Goal: Register for event/course

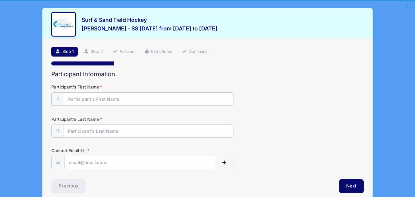
click at [71, 101] on input "Participant's First Name" at bounding box center [148, 99] width 169 height 13
type input "[PERSON_NAME]"
click at [70, 132] on input "Participant's Last Name" at bounding box center [148, 130] width 169 height 13
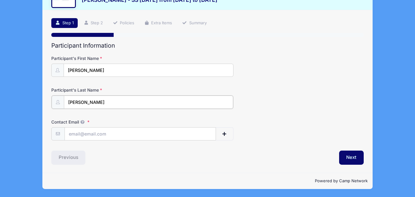
type input "[PERSON_NAME]"
click at [70, 132] on input "Contact Email" at bounding box center [140, 133] width 151 height 13
type input "[EMAIL_ADDRESS][DOMAIN_NAME]"
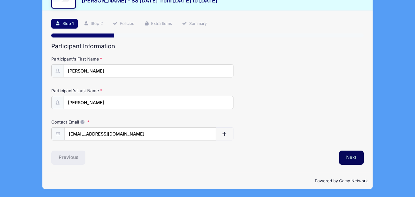
click at [352, 158] on button "Next" at bounding box center [351, 158] width 25 height 14
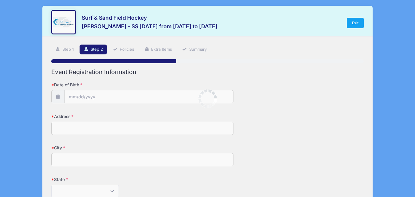
scroll to position [0, 0]
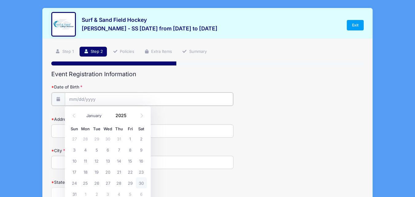
click at [79, 95] on input "Date of Birth" at bounding box center [149, 99] width 169 height 13
click at [129, 113] on span at bounding box center [130, 113] width 4 height 5
click at [130, 119] on span at bounding box center [130, 117] width 4 height 5
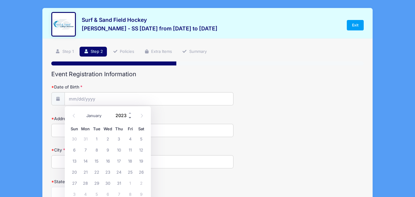
click at [130, 119] on span at bounding box center [130, 117] width 4 height 5
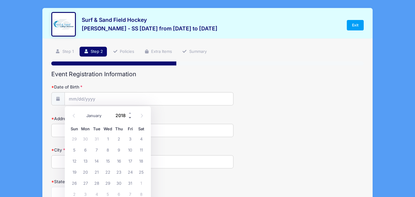
click at [130, 119] on span at bounding box center [130, 117] width 4 height 5
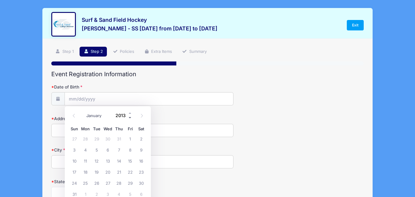
click at [130, 119] on span at bounding box center [130, 117] width 4 height 5
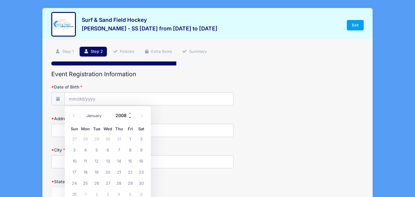
click at [130, 119] on span at bounding box center [130, 117] width 4 height 5
click at [130, 114] on span at bounding box center [130, 113] width 4 height 5
type input "2008"
click at [141, 116] on icon at bounding box center [142, 116] width 4 height 4
select select "8"
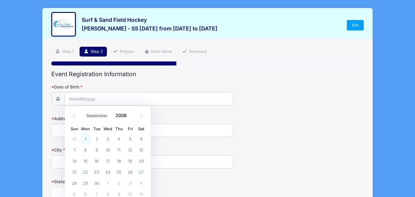
click at [85, 140] on span "1" at bounding box center [85, 138] width 11 height 11
type input "[DATE]"
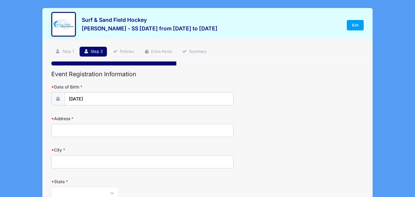
click at [66, 130] on input "Address" at bounding box center [142, 130] width 182 height 13
type input "[STREET_ADDRESS]"
type input "Bridgeton"
select select "NJ"
type input "08302"
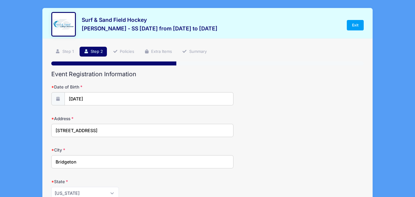
type input "[EMAIL_ADDRESS][DOMAIN_NAME]"
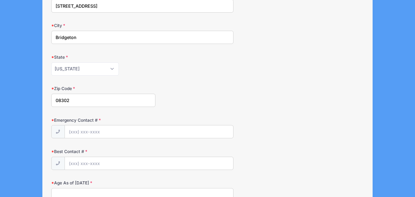
scroll to position [125, 0]
click at [79, 129] on input "Emergency Contact #" at bounding box center [149, 131] width 169 height 13
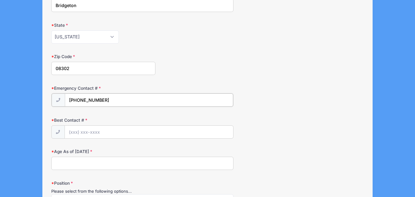
scroll to position [157, 0]
type input "[PHONE_NUMBER]"
click at [74, 132] on input "Best Contact #" at bounding box center [149, 131] width 169 height 13
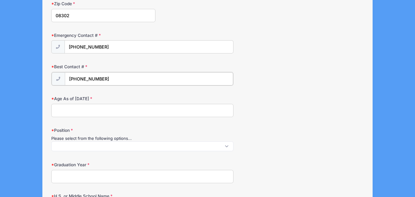
scroll to position [224, 0]
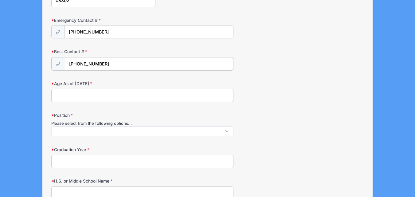
type input "[PHONE_NUMBER]"
click at [59, 95] on input "Age As of [DATE]" at bounding box center [142, 94] width 182 height 13
type input "16"
click at [58, 126] on span at bounding box center [142, 131] width 182 height 10
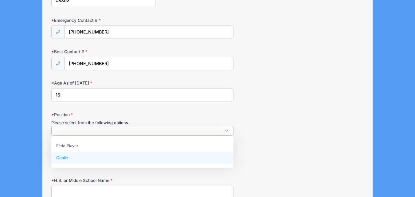
select select "Goalie"
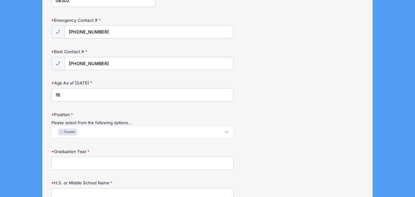
click at [60, 166] on input "Graduation Year" at bounding box center [142, 163] width 182 height 13
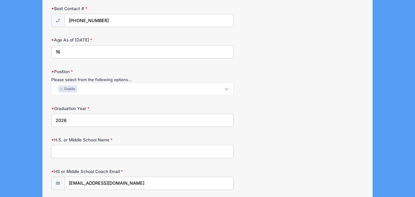
scroll to position [268, 0]
type input "2026"
click at [58, 156] on input "H.S. or Middle School Name" at bounding box center [142, 151] width 182 height 13
click at [55, 150] on input "[GEOGRAPHIC_DATA]" at bounding box center [142, 151] width 182 height 13
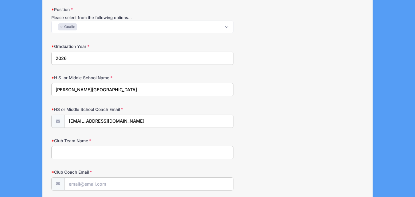
scroll to position [330, 0]
type input "[PERSON_NAME][GEOGRAPHIC_DATA]"
click at [55, 150] on input "Club Team Name" at bounding box center [142, 152] width 182 height 13
type input "Krossfire FHC"
click at [130, 123] on input "[EMAIL_ADDRESS][DOMAIN_NAME]" at bounding box center [149, 121] width 169 height 13
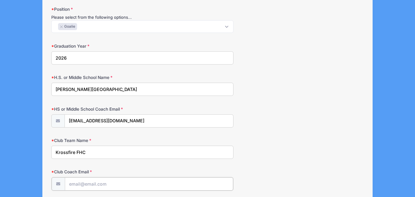
click at [71, 182] on input "Club Coach Email" at bounding box center [149, 183] width 169 height 13
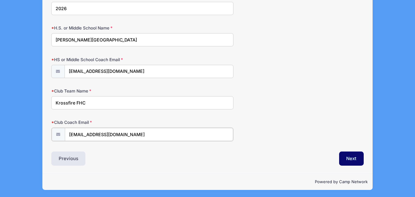
scroll to position [380, 0]
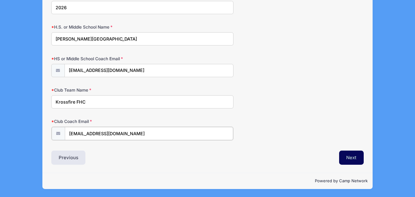
type input "[EMAIL_ADDRESS][DOMAIN_NAME]"
click at [358, 158] on button "Next" at bounding box center [351, 158] width 25 height 14
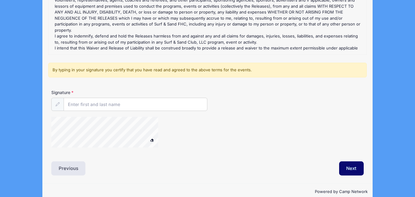
scroll to position [124, 0]
click at [88, 103] on input "Signature" at bounding box center [136, 104] width 144 height 13
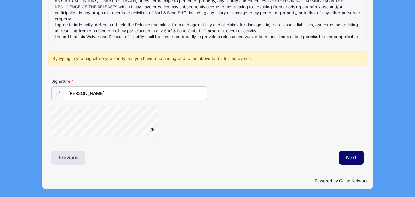
type input "[PERSON_NAME]"
click at [152, 130] on span at bounding box center [152, 129] width 4 height 3
click at [152, 128] on span at bounding box center [152, 129] width 4 height 3
click at [349, 157] on button "Next" at bounding box center [351, 158] width 25 height 14
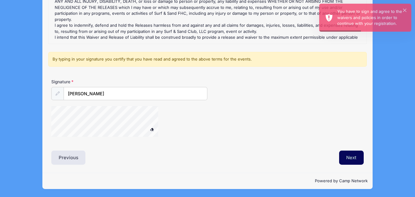
click at [353, 159] on button "Next" at bounding box center [351, 158] width 25 height 14
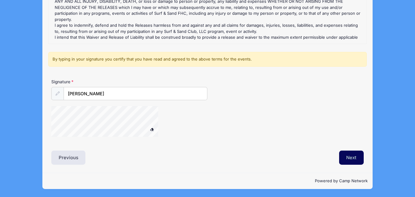
click at [354, 159] on button "Next" at bounding box center [351, 158] width 25 height 14
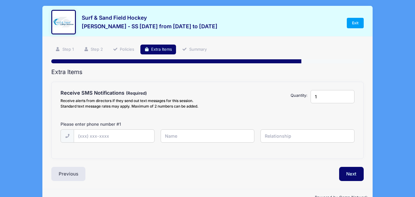
scroll to position [0, 0]
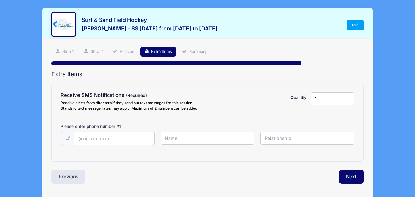
click at [84, 139] on input "text" at bounding box center [114, 138] width 80 height 13
type input "[PHONE_NUMBER]"
click at [172, 140] on input "text" at bounding box center [208, 138] width 94 height 13
type input "[PERSON_NAME]"
click at [266, 140] on input "text" at bounding box center [308, 138] width 94 height 13
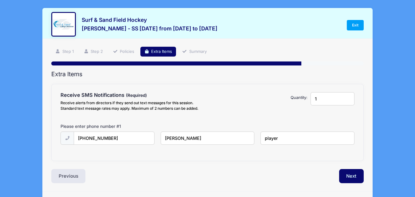
type input "player"
type input "2"
click at [348, 98] on input "2" at bounding box center [333, 98] width 44 height 13
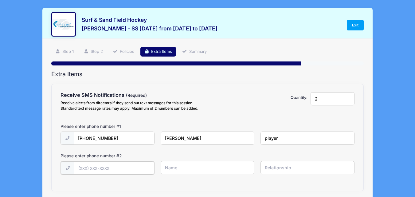
click at [86, 166] on input "text" at bounding box center [114, 167] width 80 height 13
type input "[PHONE_NUMBER]"
click at [166, 168] on input "text" at bounding box center [208, 167] width 94 height 13
type input "[PERSON_NAME]"
click at [268, 168] on input "text" at bounding box center [308, 167] width 94 height 13
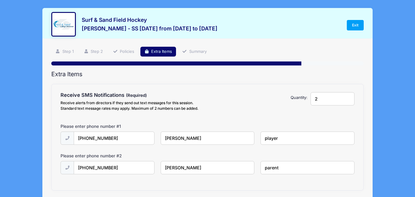
scroll to position [48, 0]
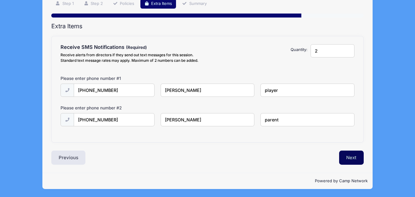
type input "parent"
click at [355, 156] on button "Next" at bounding box center [351, 158] width 25 height 14
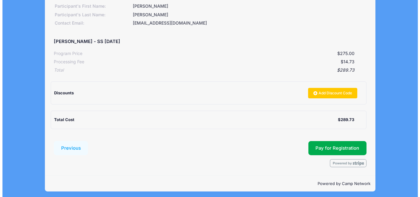
scroll to position [94, 0]
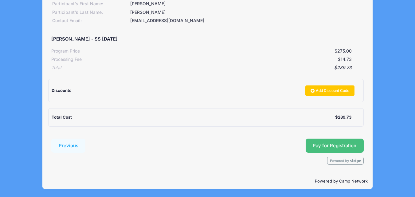
click at [329, 147] on span "Pay for Registration" at bounding box center [335, 146] width 44 height 6
